Goal: Task Accomplishment & Management: Use online tool/utility

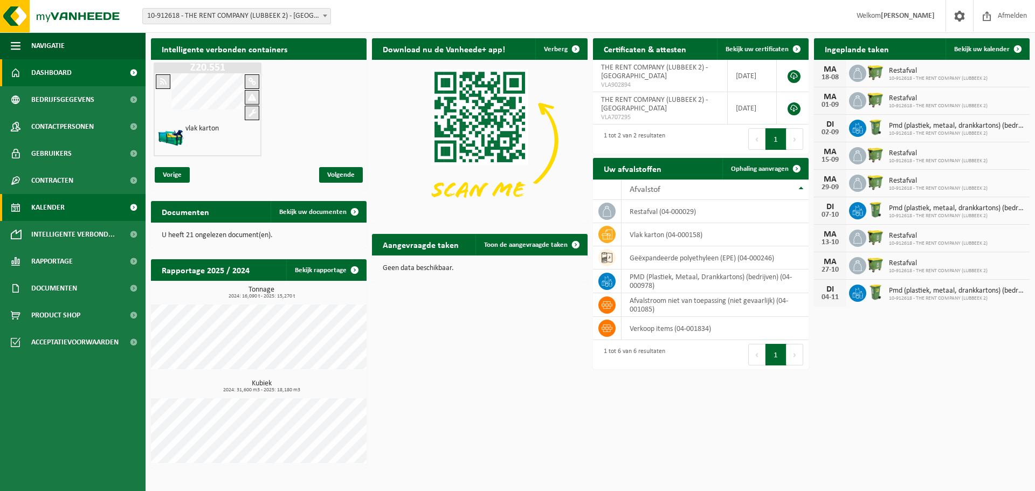
click at [52, 211] on span "Kalender" at bounding box center [47, 207] width 33 height 27
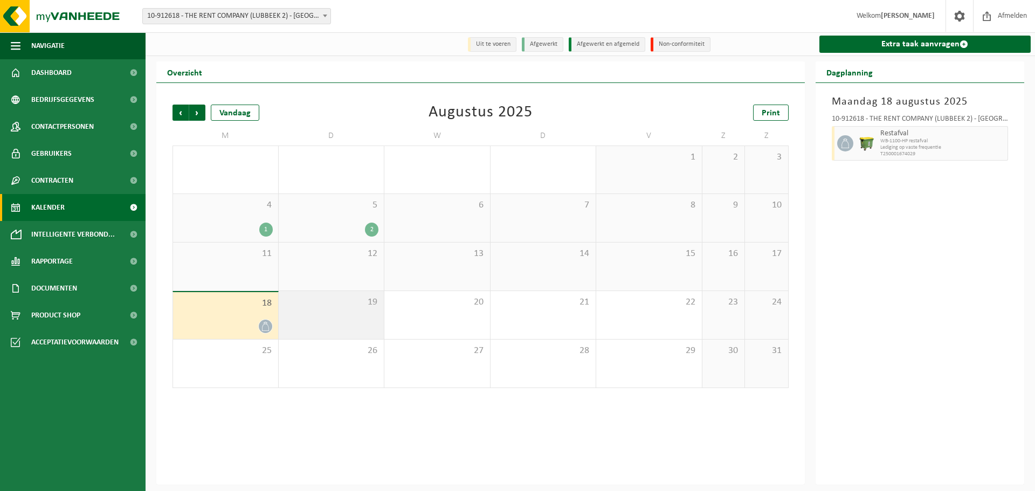
click at [330, 308] on span "19" at bounding box center [331, 302] width 95 height 12
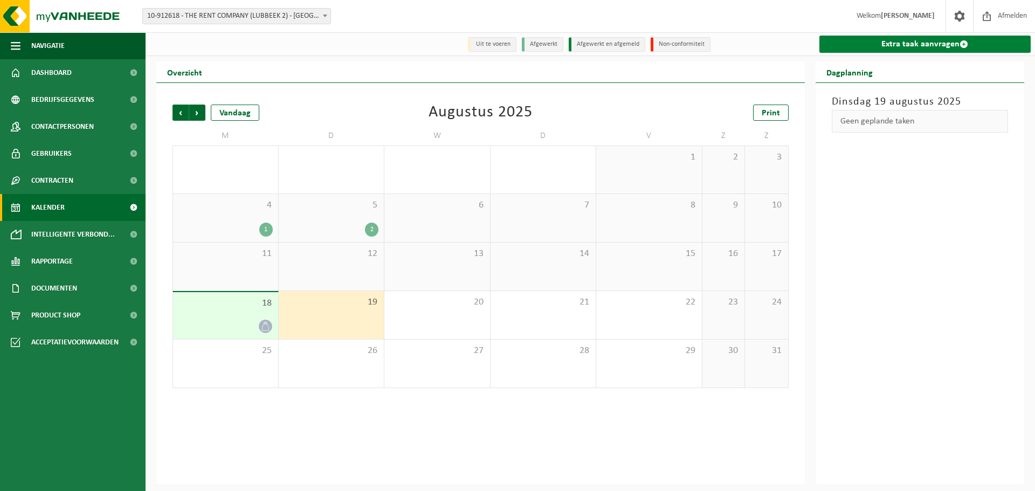
click at [900, 42] on link "Extra taak aanvragen" at bounding box center [925, 44] width 212 height 17
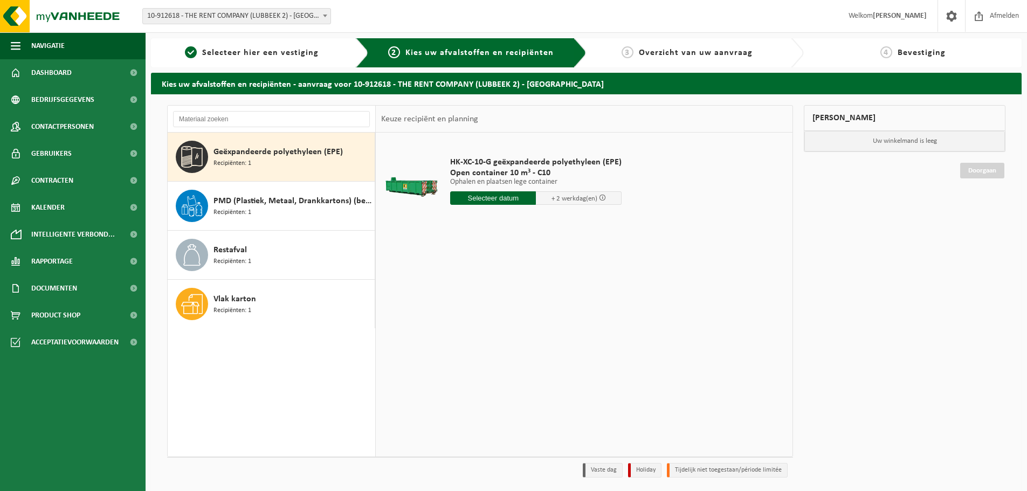
click at [292, 157] on span "Geëxpandeerde polyethyleen (EPE)" at bounding box center [277, 152] width 129 height 13
click at [502, 196] on input "text" at bounding box center [493, 197] width 86 height 13
click at [498, 313] on div "20" at bounding box center [498, 310] width 19 height 17
type input "Van 2025-08-20"
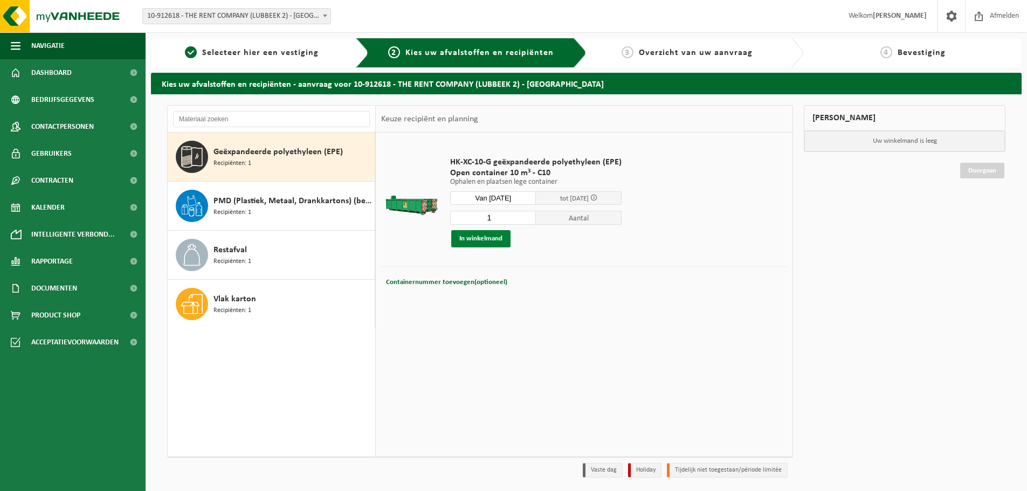
click at [487, 243] on button "In winkelmand" at bounding box center [480, 238] width 59 height 17
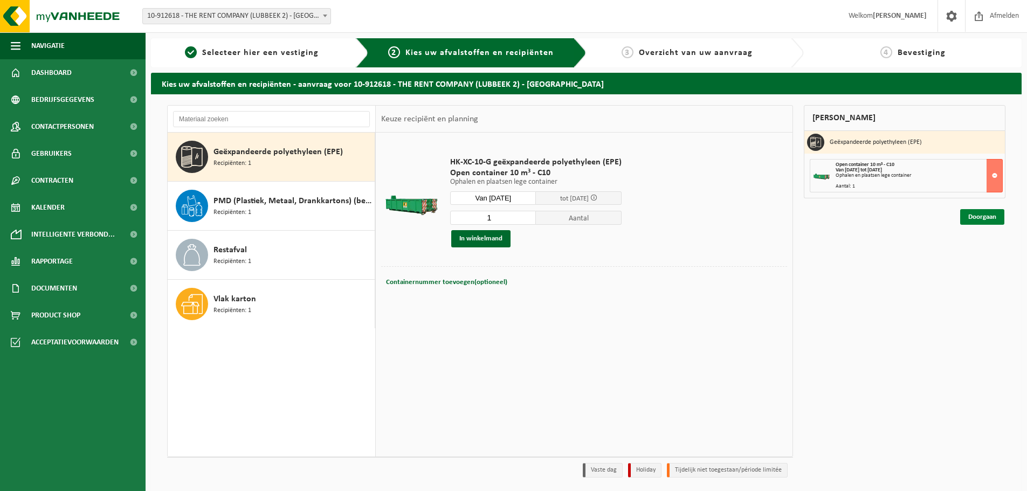
click at [974, 217] on link "Doorgaan" at bounding box center [982, 217] width 44 height 16
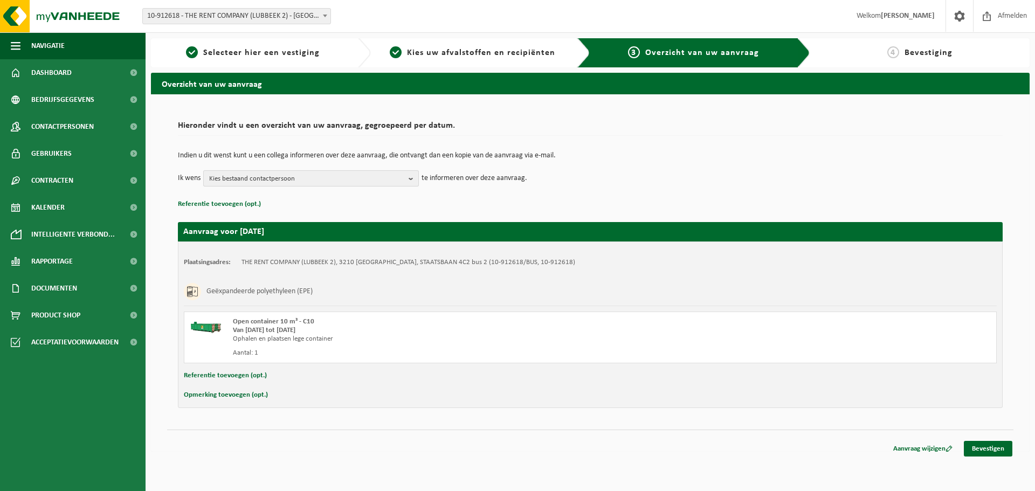
click at [289, 181] on span "Kies bestaand contactpersoon" at bounding box center [306, 179] width 195 height 16
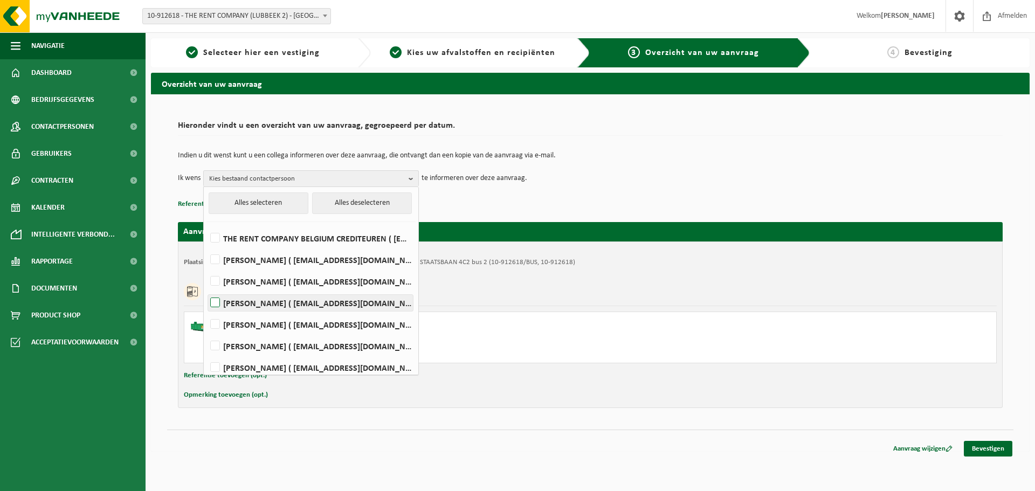
click at [257, 298] on label "Hannah Govaerts ( hgovaerts@rentcompany.be )" at bounding box center [310, 303] width 205 height 16
click at [206, 289] on input "Hannah Govaerts ( hgovaerts@rentcompany.be )" at bounding box center [206, 289] width 1 height 1
checkbox input "true"
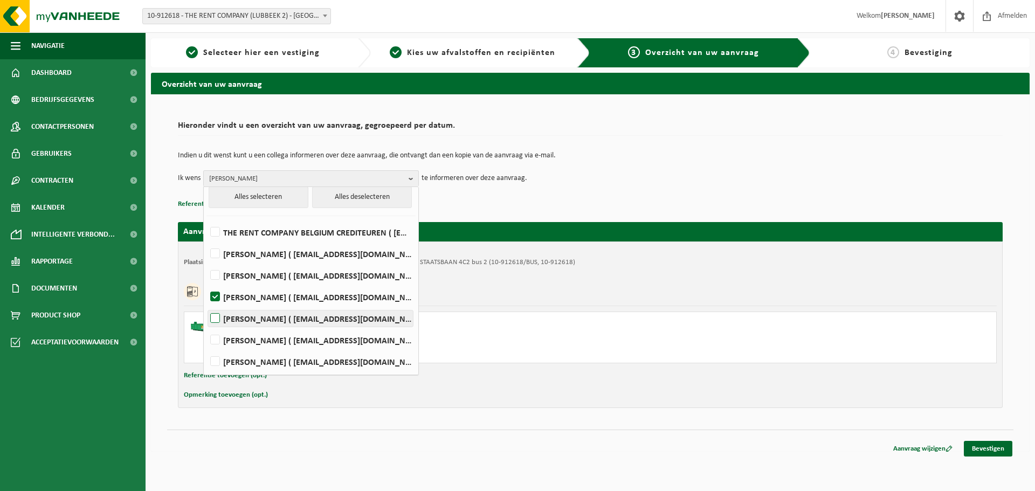
click at [249, 315] on label "NIEL MEEUWEN ( nvanmeeuwen@rentcompany.be )" at bounding box center [310, 319] width 205 height 16
click at [206, 305] on input "NIEL MEEUWEN ( nvanmeeuwen@rentcompany.be )" at bounding box center [206, 305] width 1 height 1
checkbox input "true"
click at [637, 284] on div "Geëxpandeerde polyethyleen (EPE)" at bounding box center [590, 292] width 813 height 28
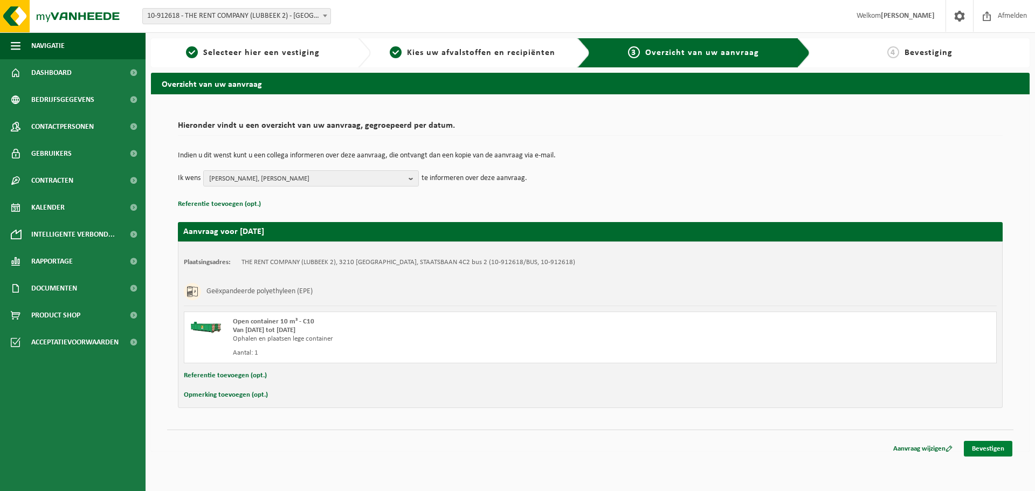
click at [998, 452] on link "Bevestigen" at bounding box center [988, 449] width 49 height 16
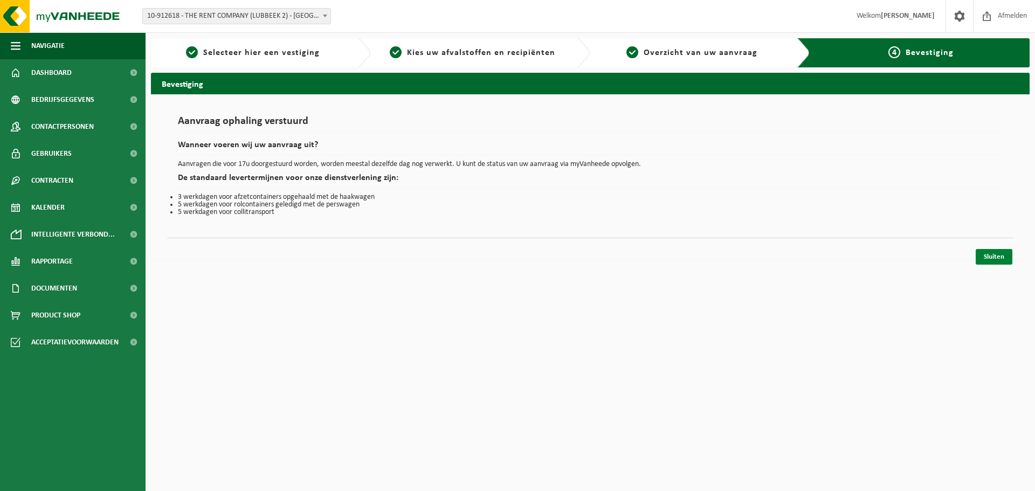
click at [985, 259] on link "Sluiten" at bounding box center [994, 257] width 37 height 16
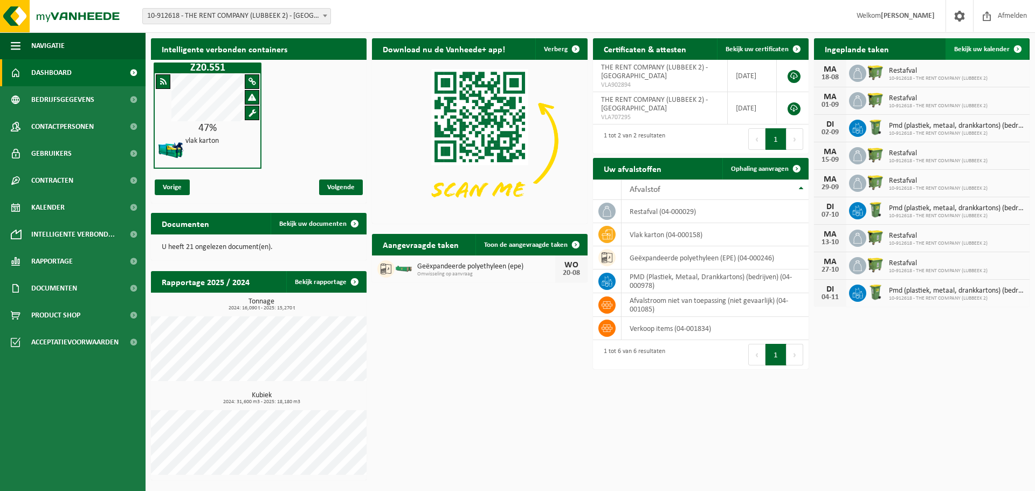
click at [980, 46] on span "Bekijk uw kalender" at bounding box center [982, 49] width 56 height 7
